Goal: Task Accomplishment & Management: Manage account settings

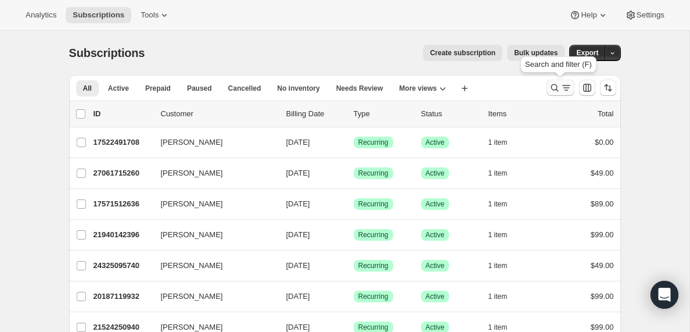
click at [562, 87] on icon "Search and filter results" at bounding box center [566, 88] width 12 height 12
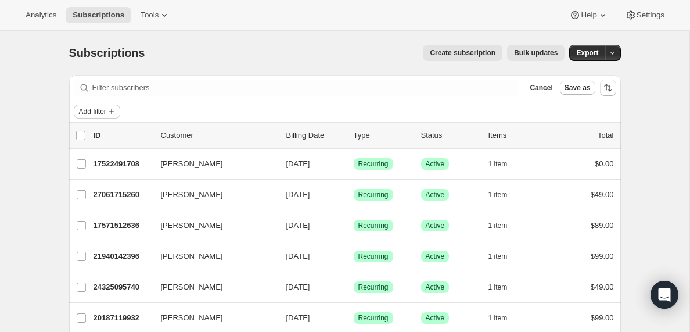
click at [114, 111] on icon "Add filter" at bounding box center [111, 111] width 5 height 5
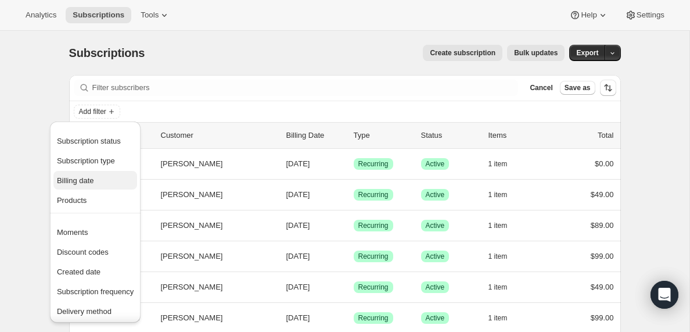
click at [77, 182] on span "Billing date" at bounding box center [75, 180] width 37 height 9
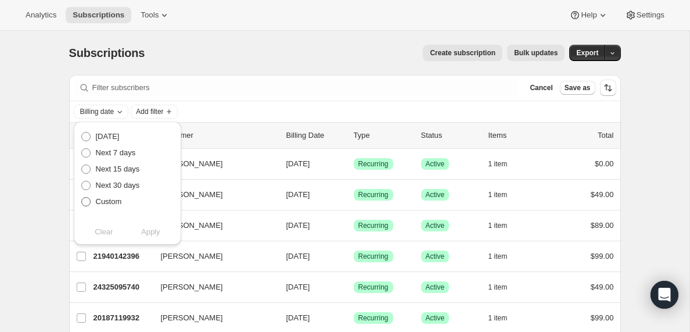
click at [86, 201] on span at bounding box center [85, 201] width 9 height 9
click at [82, 197] on input "Custom" at bounding box center [81, 197] width 1 height 1
radio input "true"
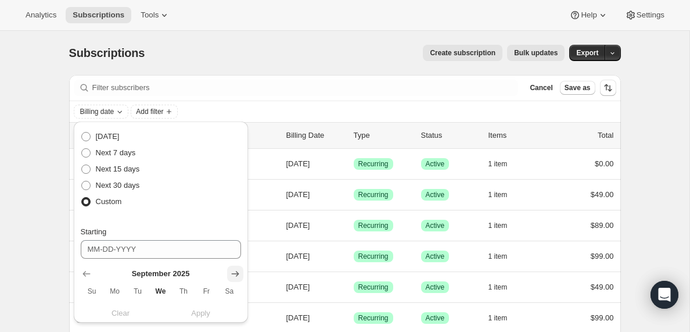
click at [236, 275] on icon "Show next month, October 2025" at bounding box center [235, 274] width 12 height 12
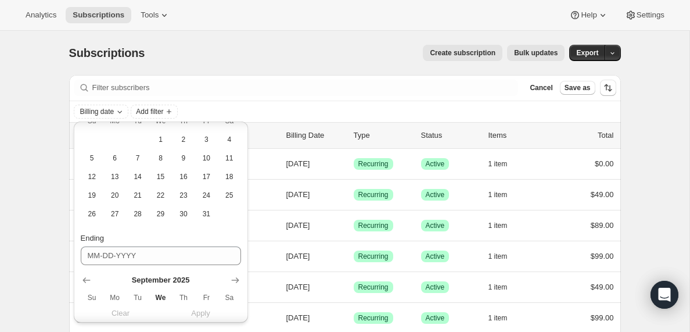
scroll to position [171, 0]
click at [184, 197] on span "23" at bounding box center [183, 194] width 13 height 9
type input "[DATE]"
click at [239, 277] on icon "Show next month, October 2025" at bounding box center [235, 279] width 12 height 12
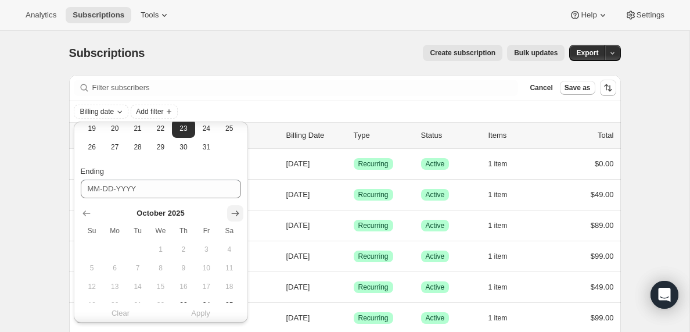
scroll to position [291, 0]
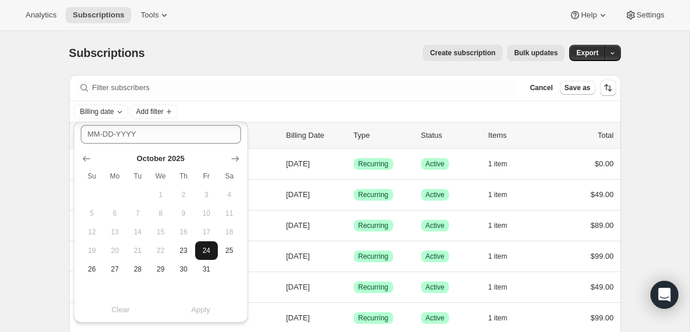
click at [207, 247] on span "24" at bounding box center [206, 250] width 13 height 9
type input "[DATE]"
click at [202, 310] on span "Apply" at bounding box center [200, 310] width 19 height 12
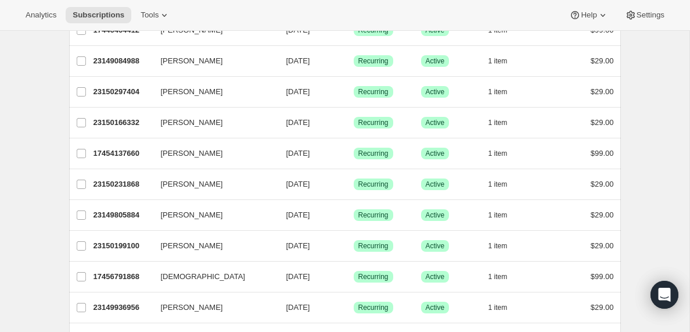
scroll to position [0, 0]
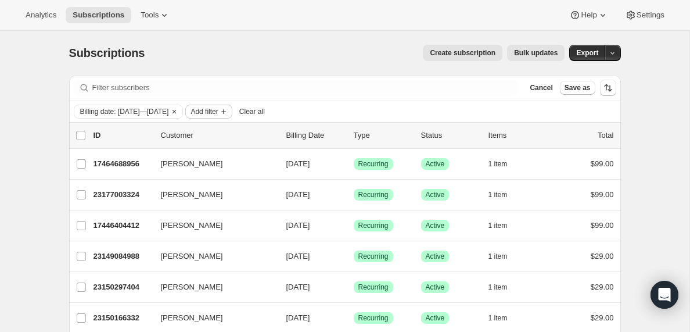
click at [218, 110] on span "Add filter" at bounding box center [203, 111] width 27 height 9
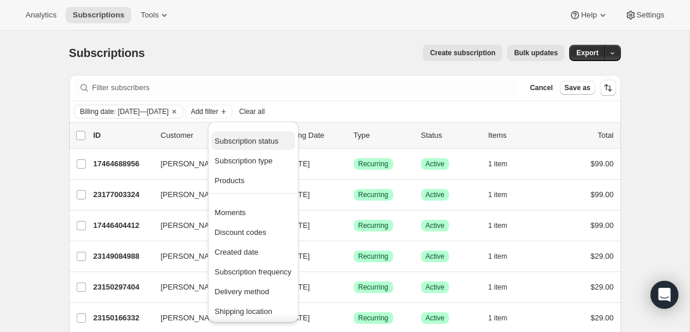
click at [253, 139] on span "Subscription status" at bounding box center [247, 140] width 64 height 9
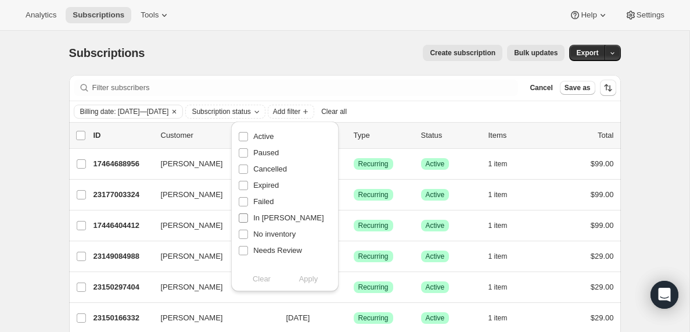
click at [244, 218] on input "In [PERSON_NAME]" at bounding box center [243, 217] width 9 height 9
checkbox input "true"
click at [311, 282] on span "Apply" at bounding box center [308, 279] width 19 height 12
click at [80, 134] on input "0 selected" at bounding box center [80, 135] width 9 height 9
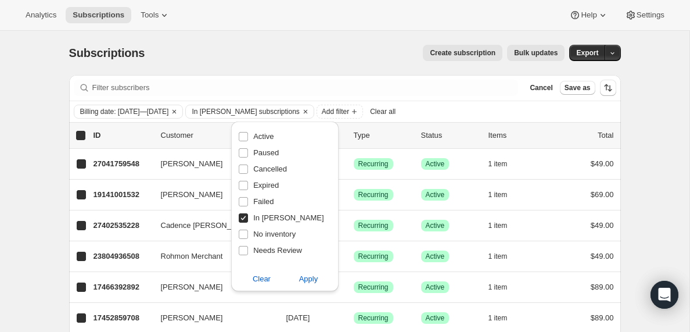
checkbox input "true"
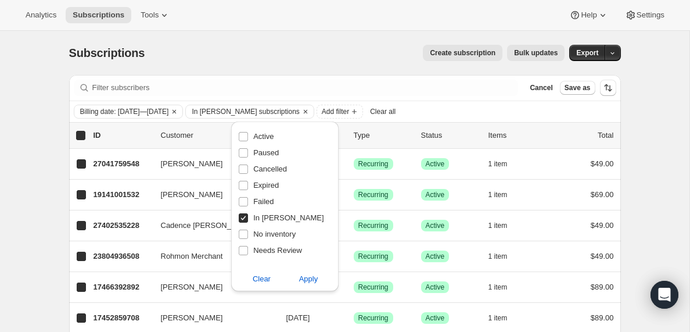
checkbox input "true"
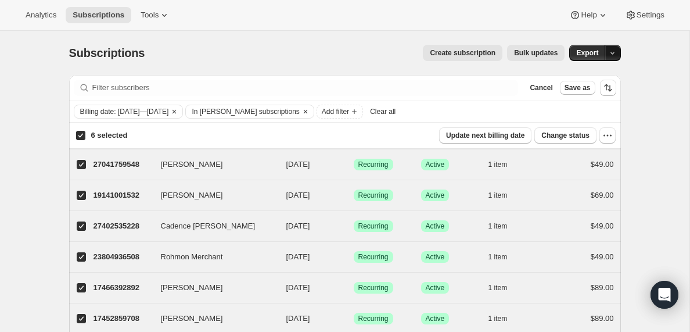
click at [613, 51] on icon "button" at bounding box center [612, 53] width 8 height 8
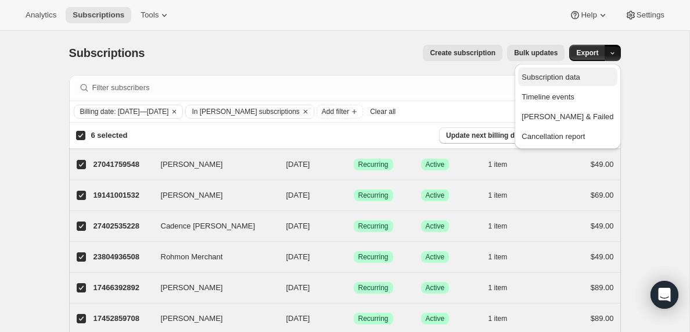
click at [566, 81] on span "Subscription data" at bounding box center [550, 77] width 58 height 9
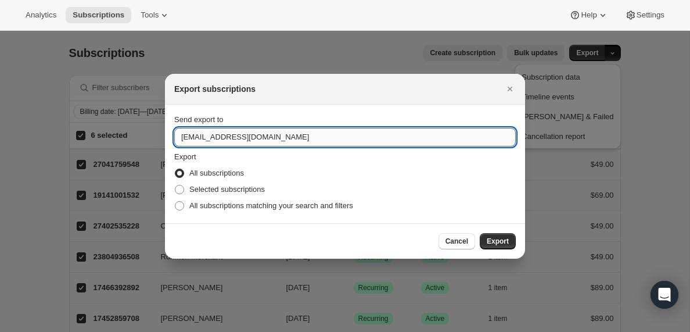
click at [209, 137] on input "[EMAIL_ADDRESS][DOMAIN_NAME]" at bounding box center [344, 137] width 341 height 19
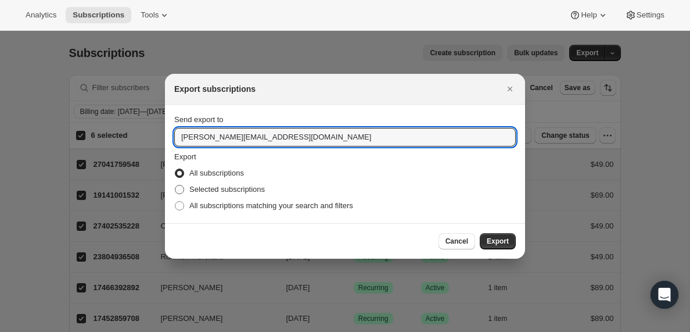
type input "[PERSON_NAME][EMAIL_ADDRESS][DOMAIN_NAME]"
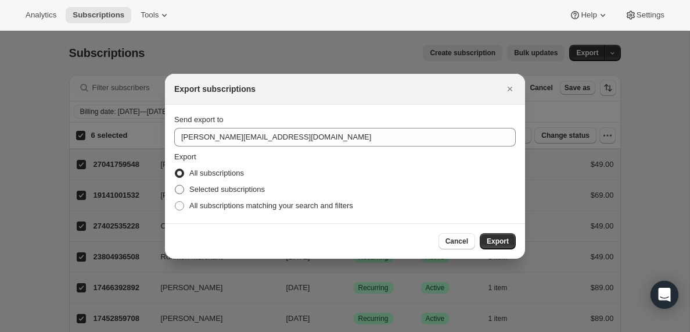
click at [181, 189] on span ":ra:" at bounding box center [179, 189] width 9 height 9
click at [175, 185] on input "Selected subscriptions" at bounding box center [175, 185] width 1 height 1
radio input "true"
click at [496, 243] on span "Export" at bounding box center [498, 240] width 22 height 9
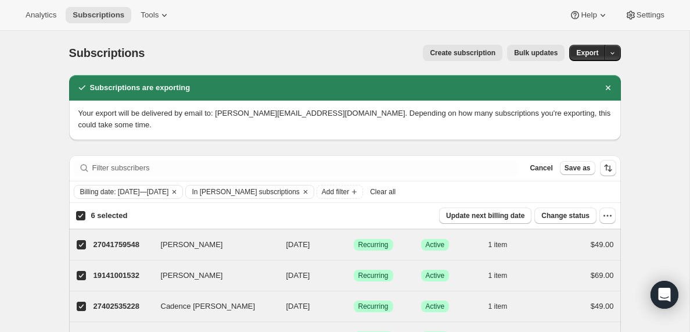
click at [80, 214] on input "6 selected" at bounding box center [80, 215] width 9 height 9
checkbox input "false"
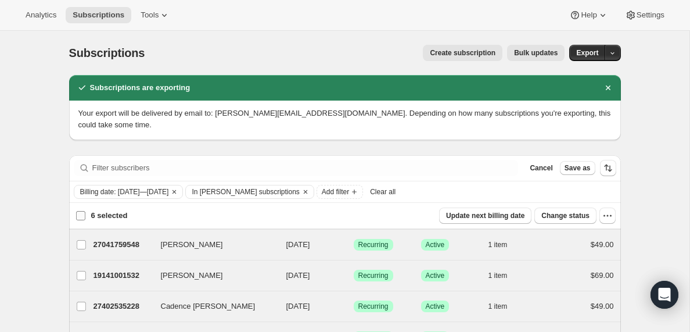
checkbox input "false"
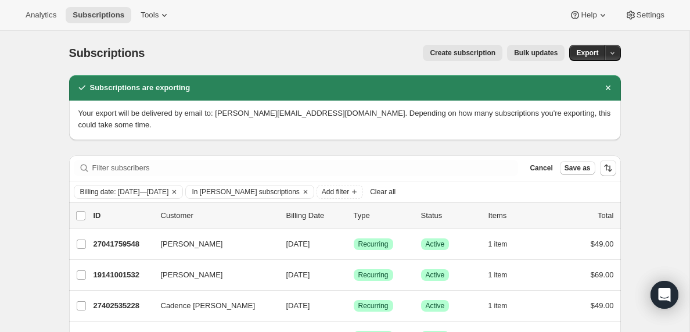
click at [395, 193] on span "Clear all" at bounding box center [383, 191] width 26 height 9
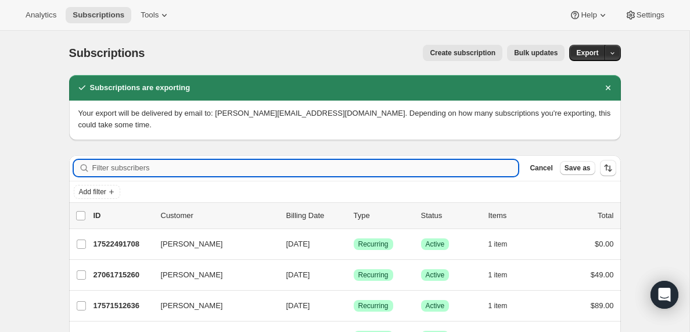
click at [106, 170] on input "Filter subscribers" at bounding box center [305, 168] width 426 height 16
paste input "[PERSON_NAME][EMAIL_ADDRESS][DOMAIN_NAME]"
type input "[PERSON_NAME][EMAIL_ADDRESS][DOMAIN_NAME]"
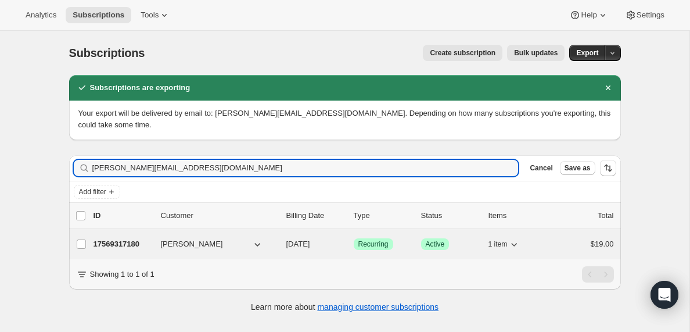
click at [120, 246] on p "17569317180" at bounding box center [122, 244] width 58 height 12
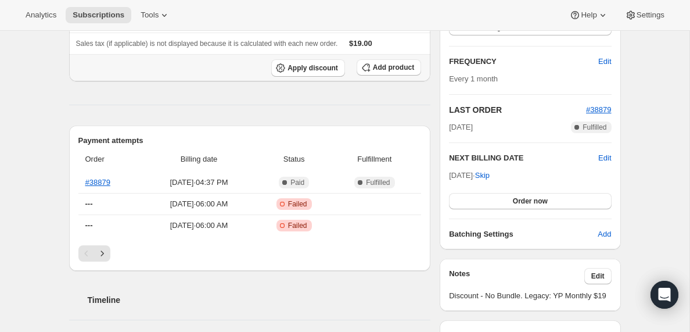
scroll to position [203, 0]
